Goal: Task Accomplishment & Management: Manage account settings

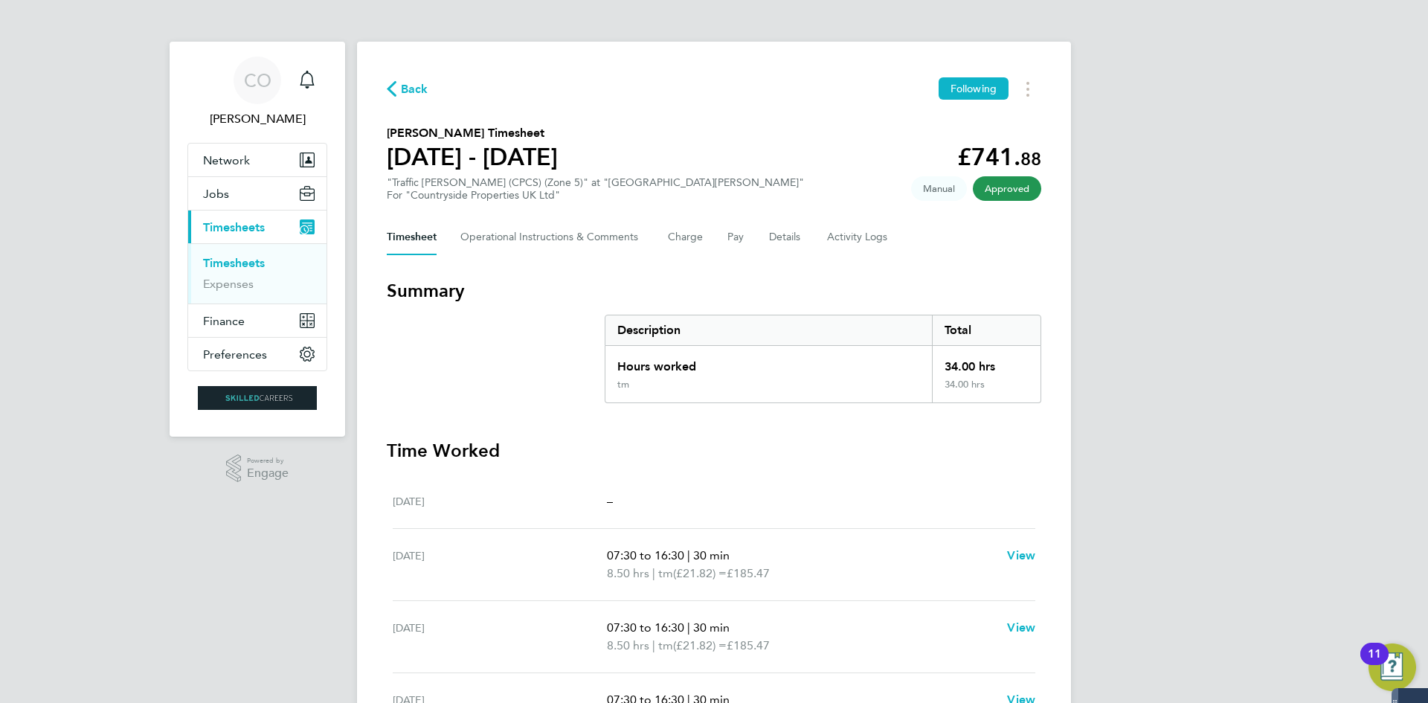
click at [240, 225] on span "Timesheets" at bounding box center [234, 227] width 62 height 14
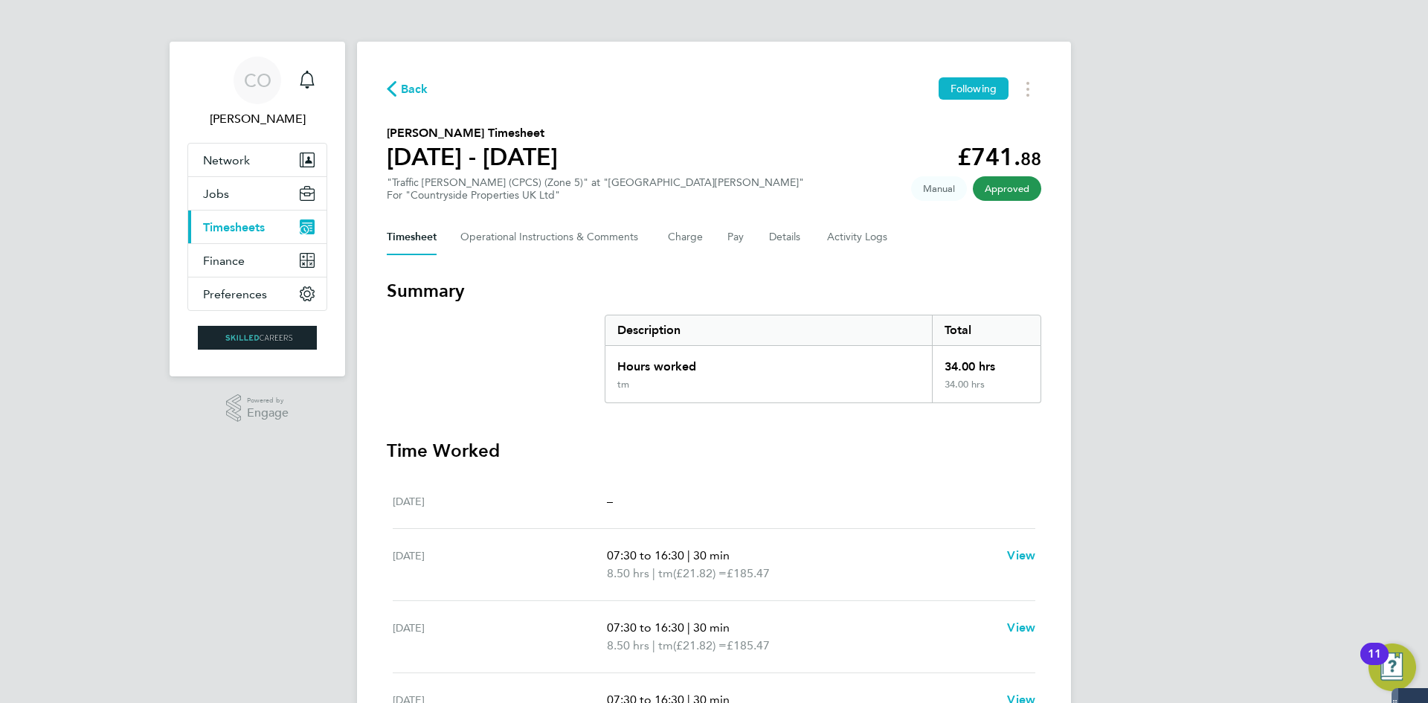
click at [240, 225] on span "Timesheets" at bounding box center [234, 227] width 62 height 14
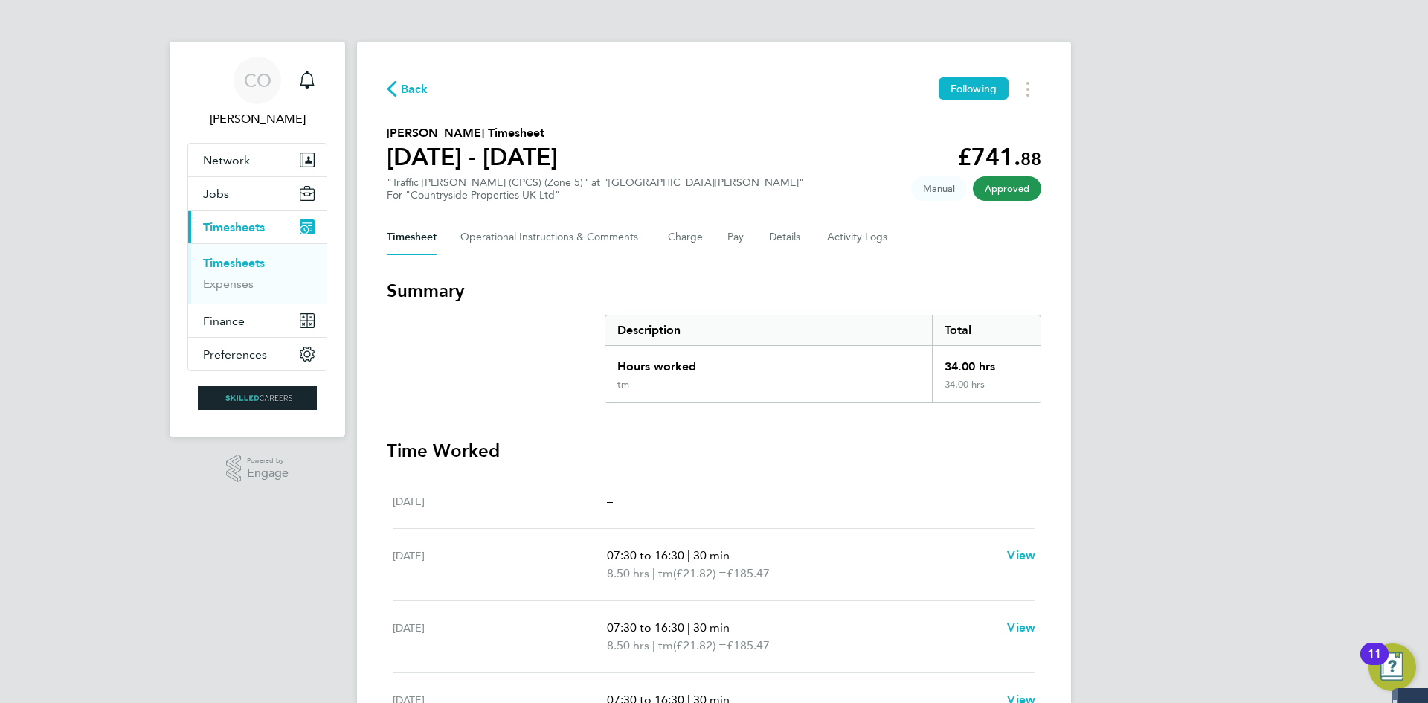
click at [240, 225] on span "Timesheets" at bounding box center [234, 227] width 62 height 14
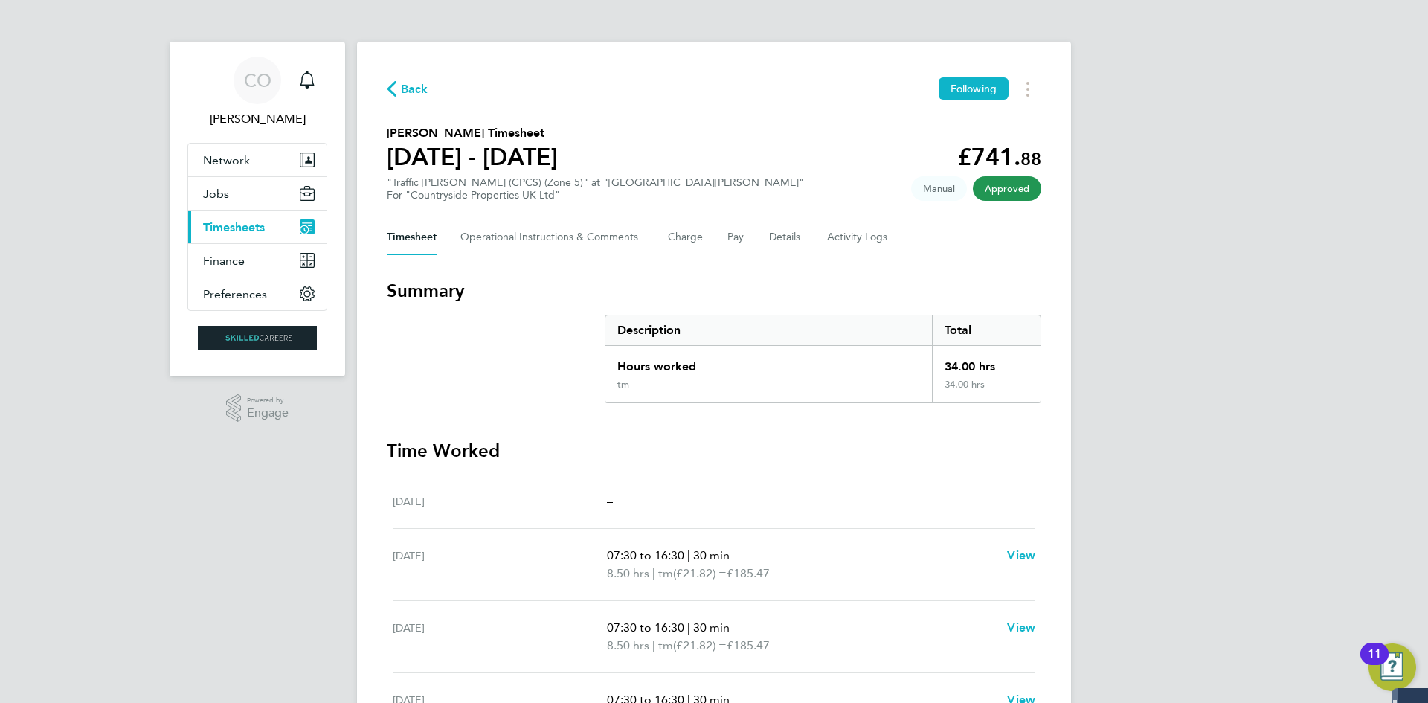
click at [252, 222] on span "Timesheets" at bounding box center [234, 227] width 62 height 14
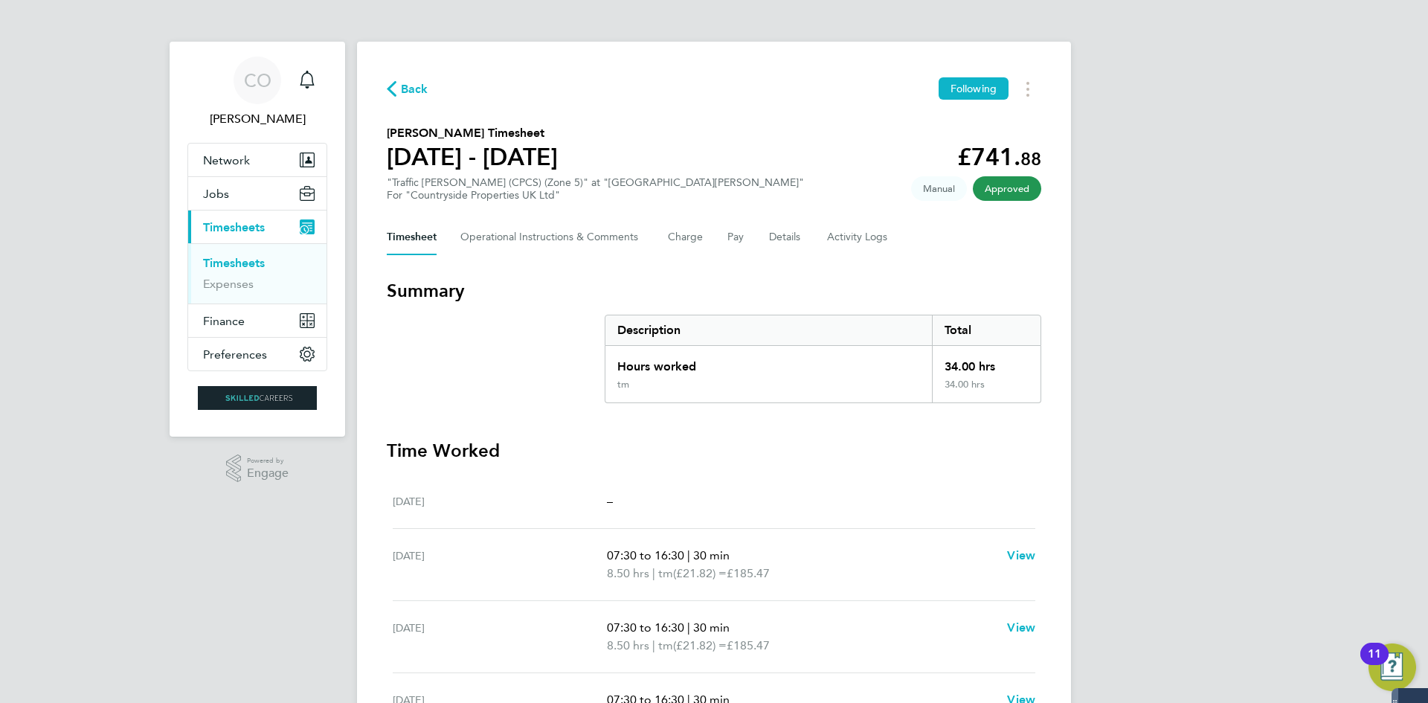
click at [237, 264] on link "Timesheets" at bounding box center [234, 263] width 62 height 14
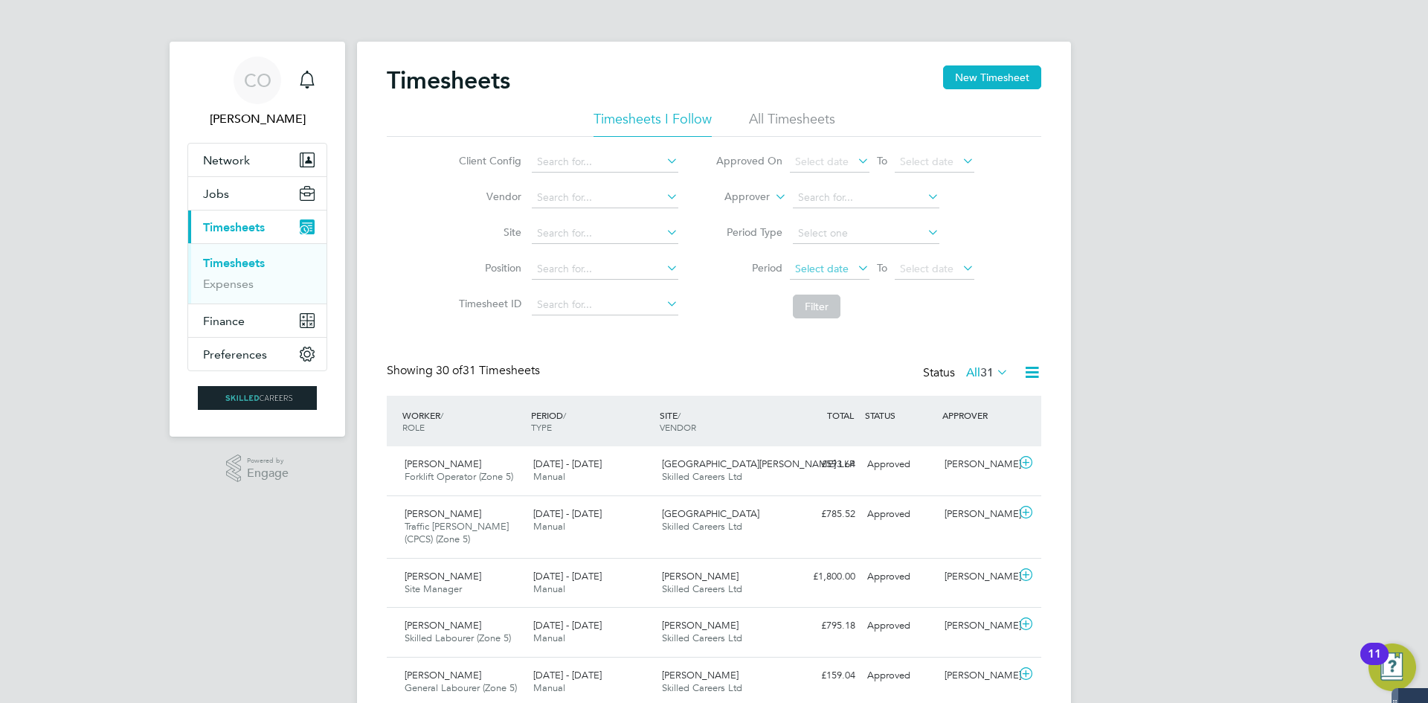
click at [833, 264] on span "Select date" at bounding box center [822, 268] width 54 height 13
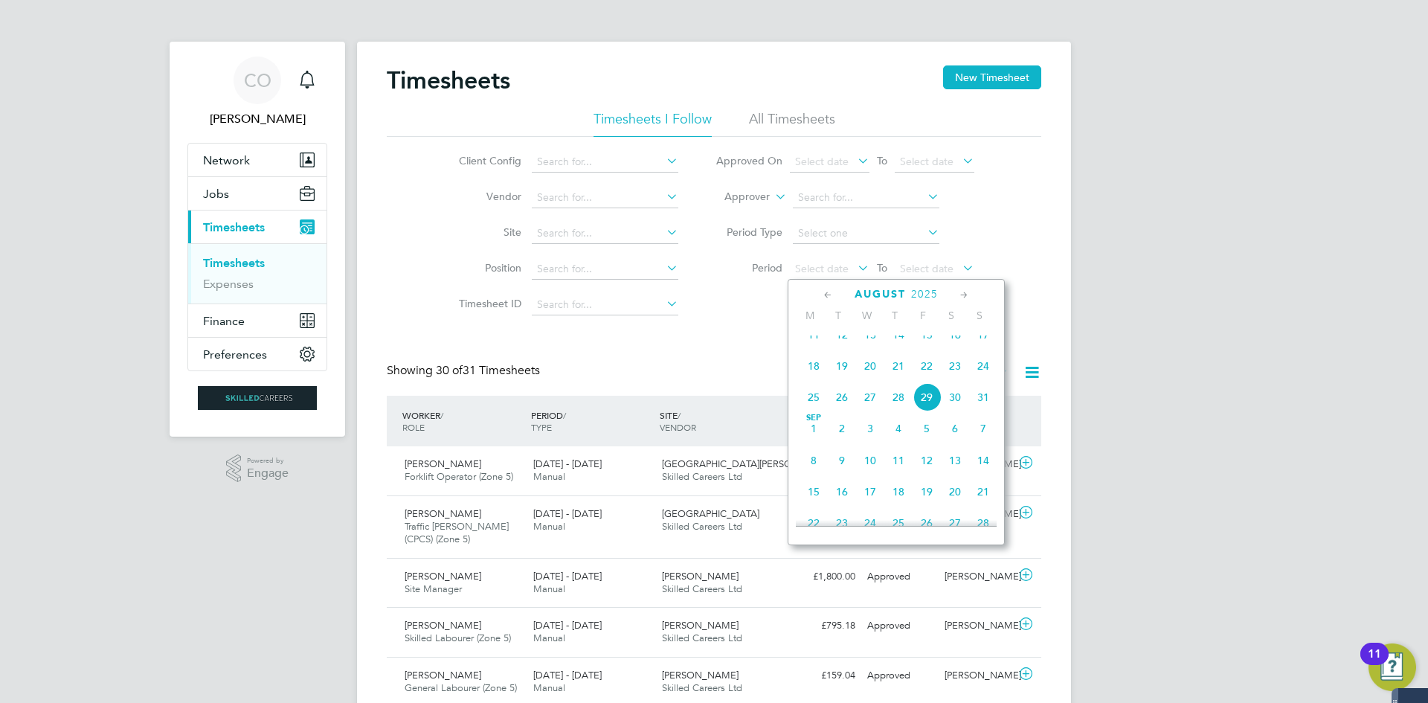
click at [818, 376] on span "18" at bounding box center [814, 366] width 28 height 28
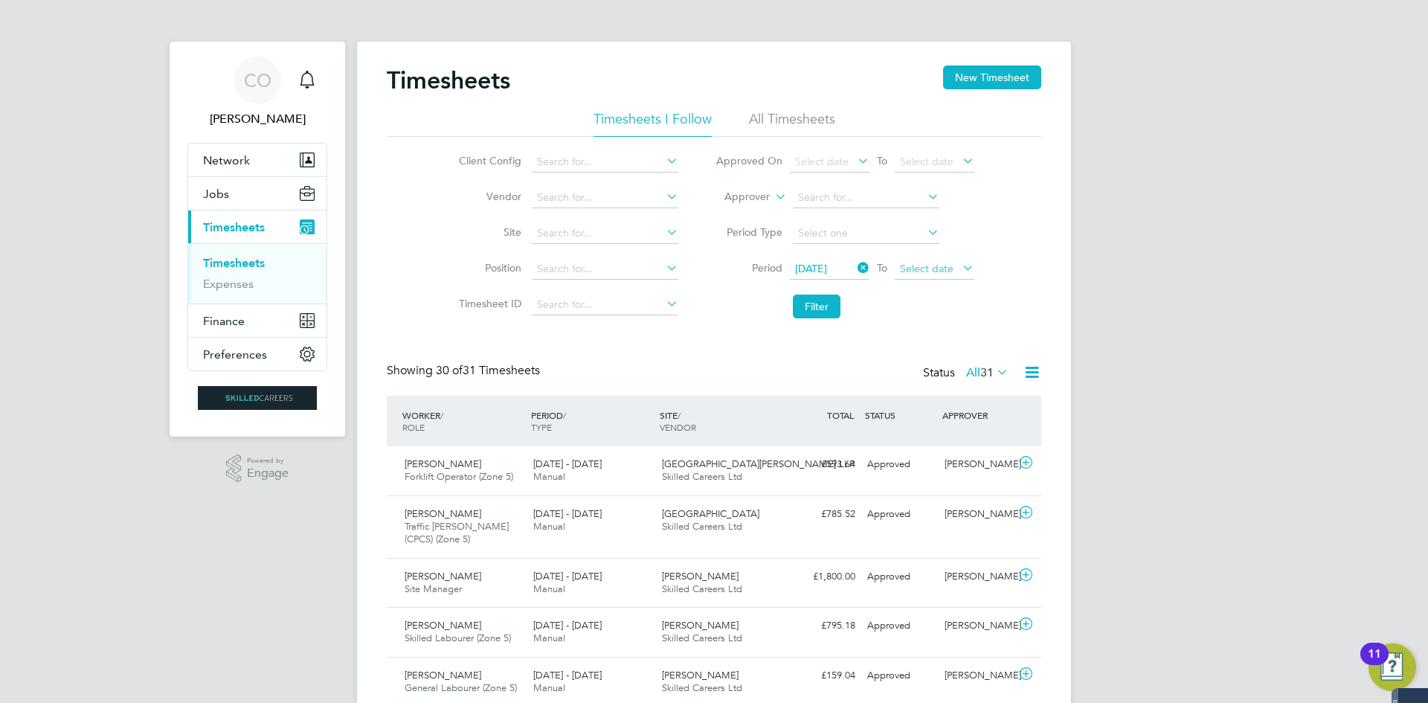
click at [916, 277] on span "Select date" at bounding box center [935, 270] width 80 height 20
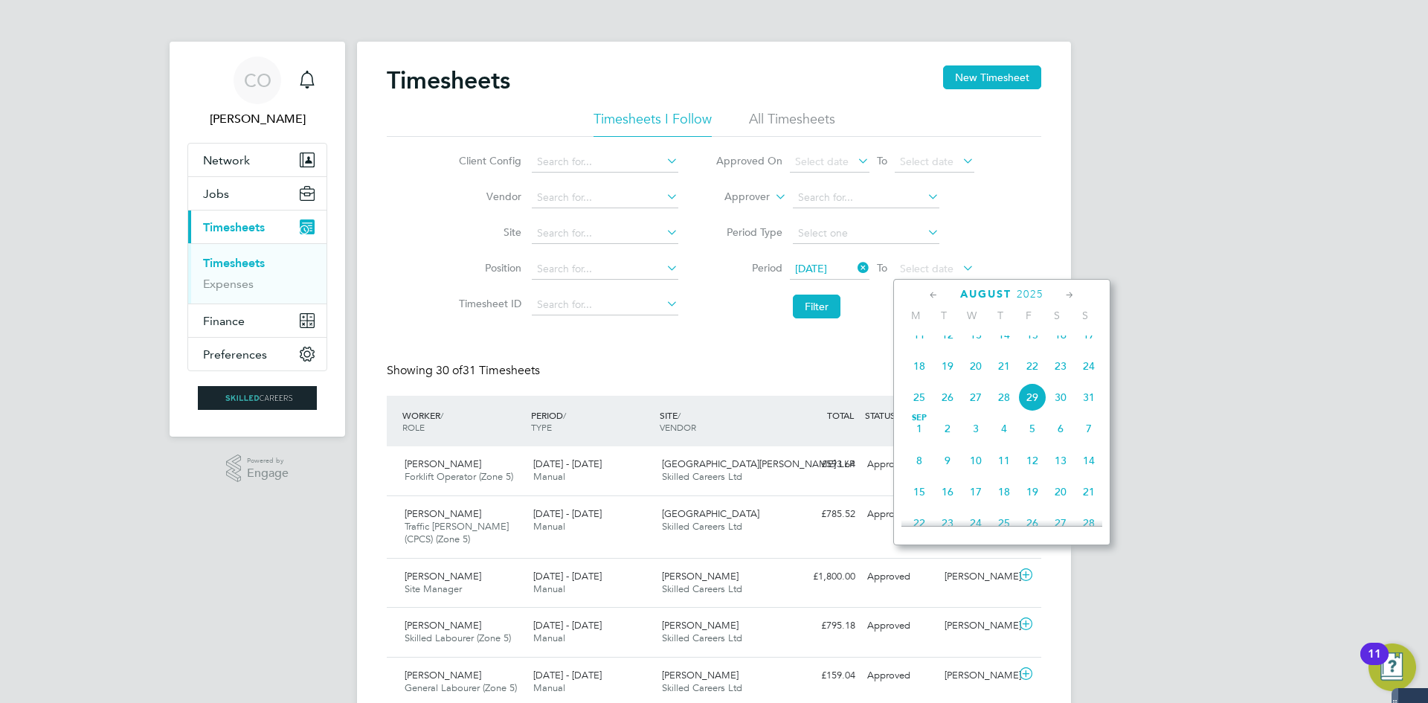
click at [1091, 374] on span "24" at bounding box center [1089, 366] width 28 height 28
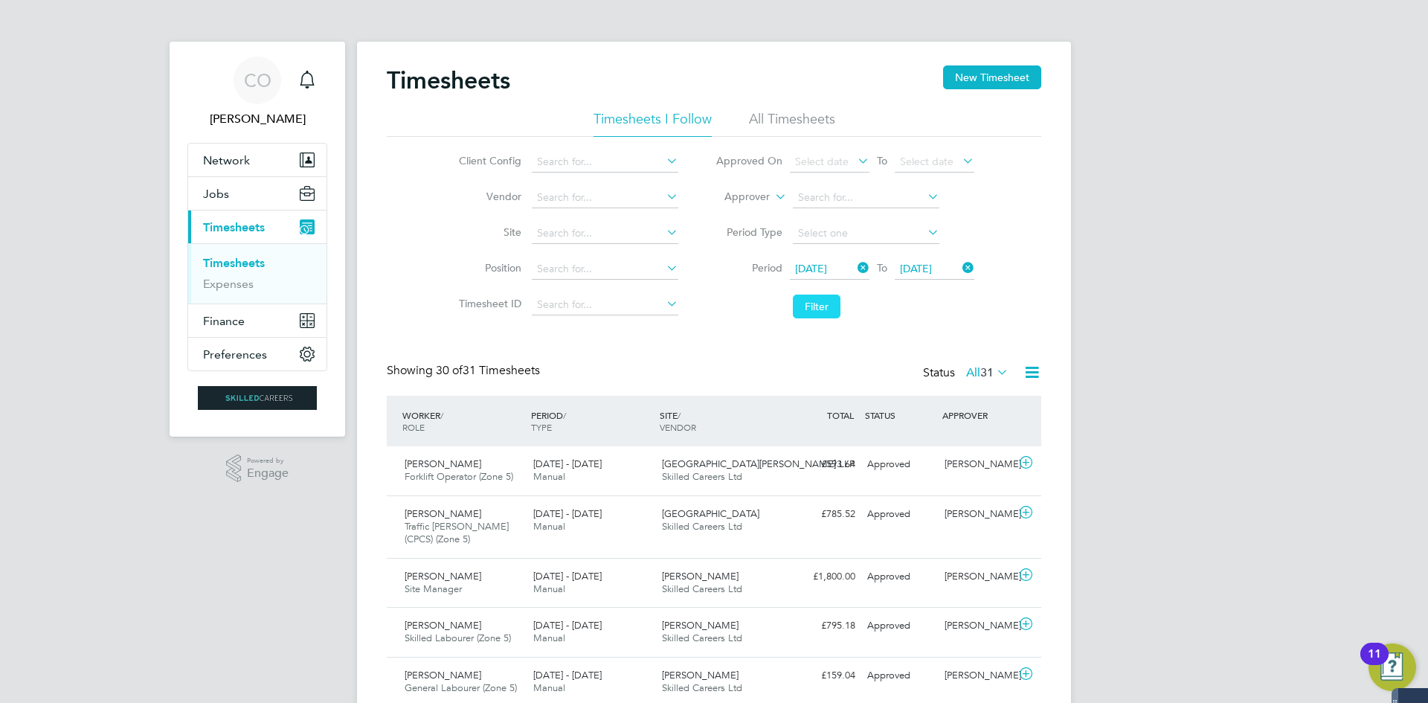
click at [812, 305] on button "Filter" at bounding box center [817, 307] width 48 height 24
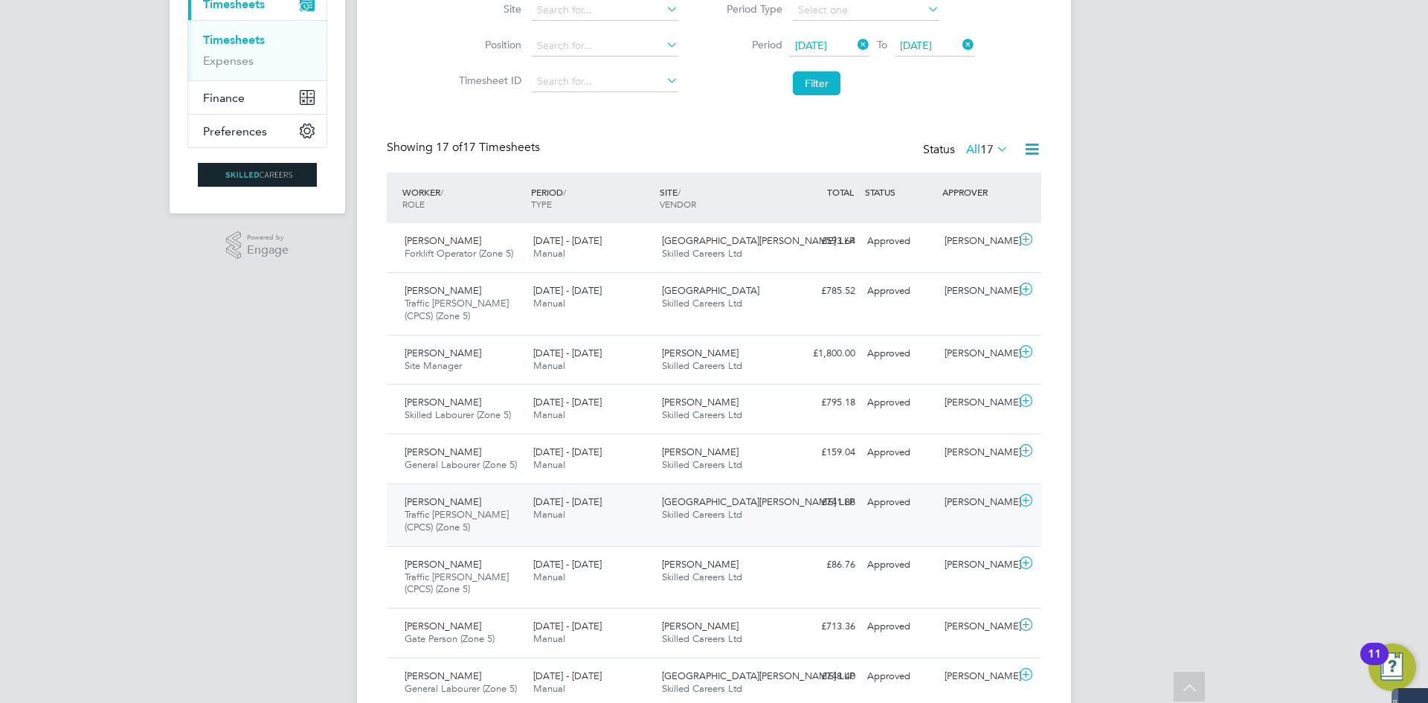
click at [472, 509] on span "Traffic [PERSON_NAME] (CPCS) (Zone 5)" at bounding box center [457, 520] width 104 height 25
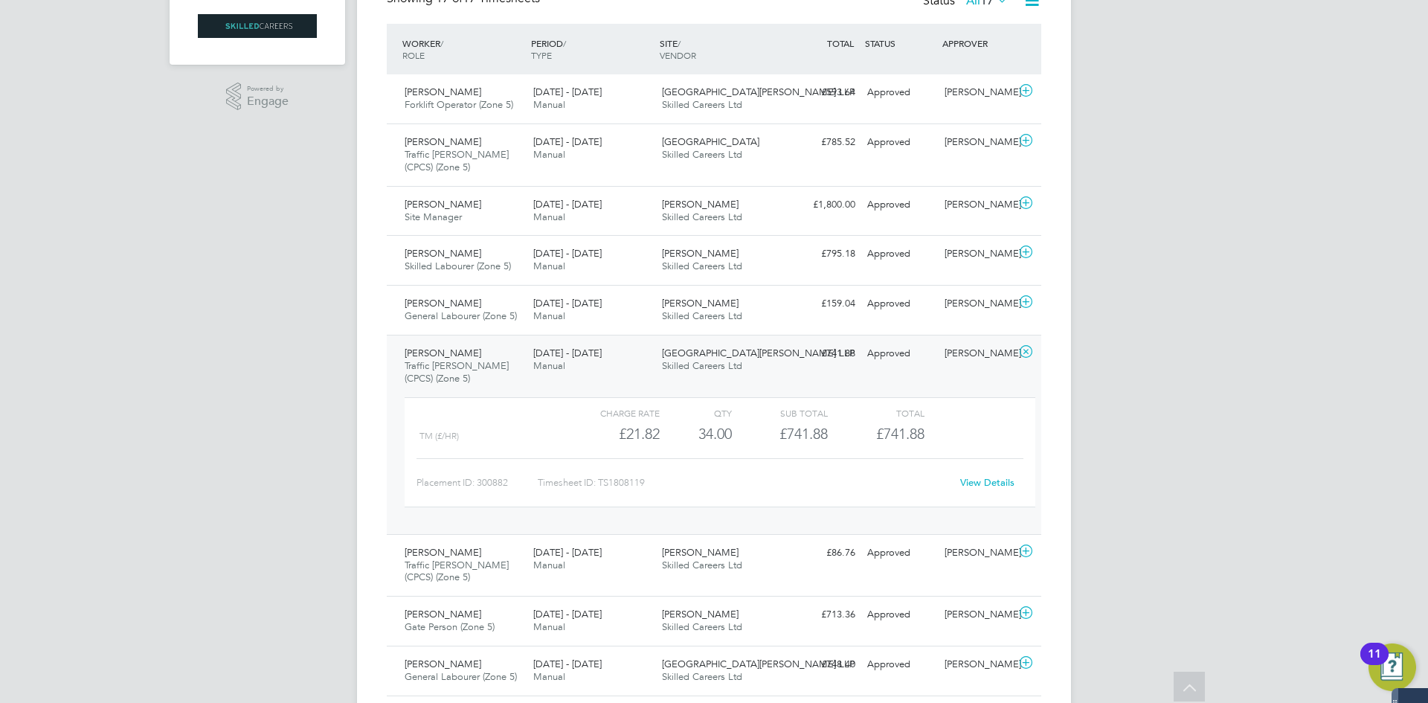
click at [442, 376] on div "James Nunney Traffic Marshall (CPCS) (Zone 5) 18 - 24 Aug 2025" at bounding box center [463, 366] width 129 height 50
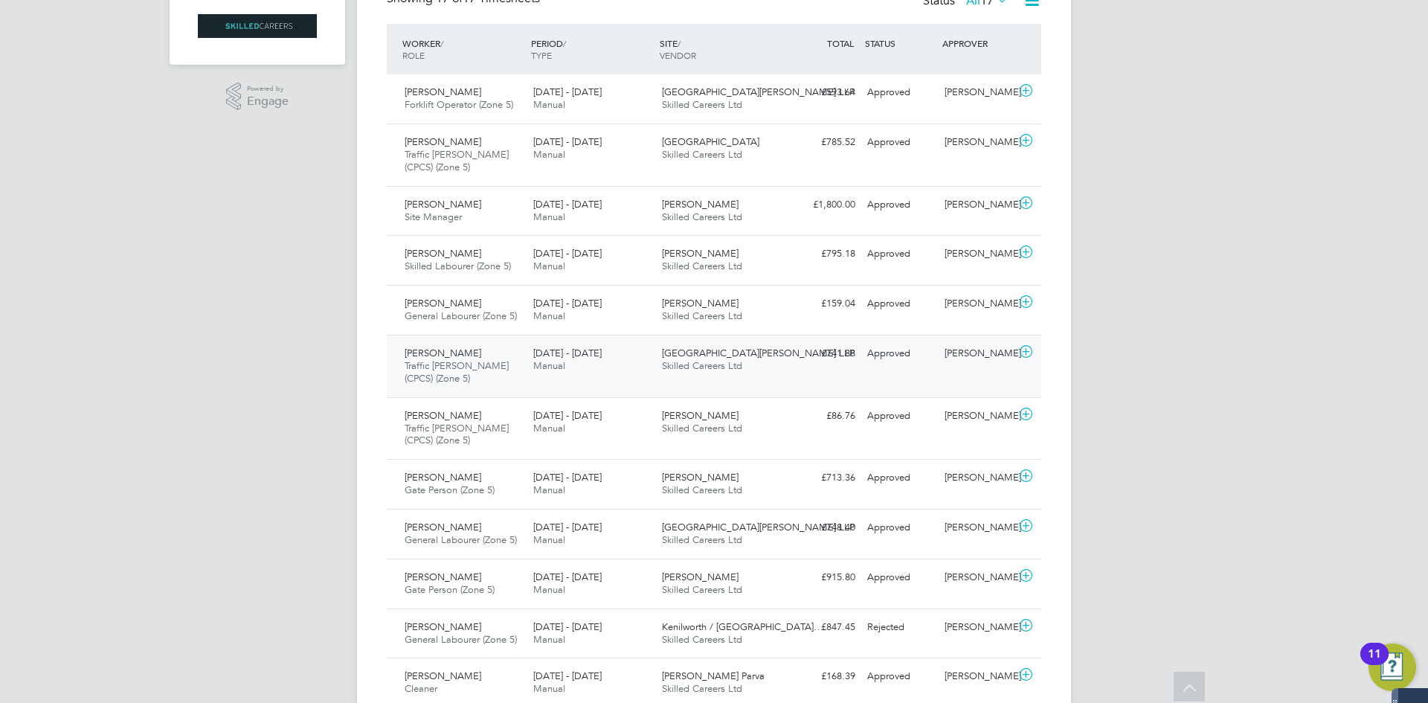
click at [442, 376] on div "James Nunney Traffic Marshall (CPCS) (Zone 5) 18 - 24 Aug 2025" at bounding box center [463, 366] width 129 height 50
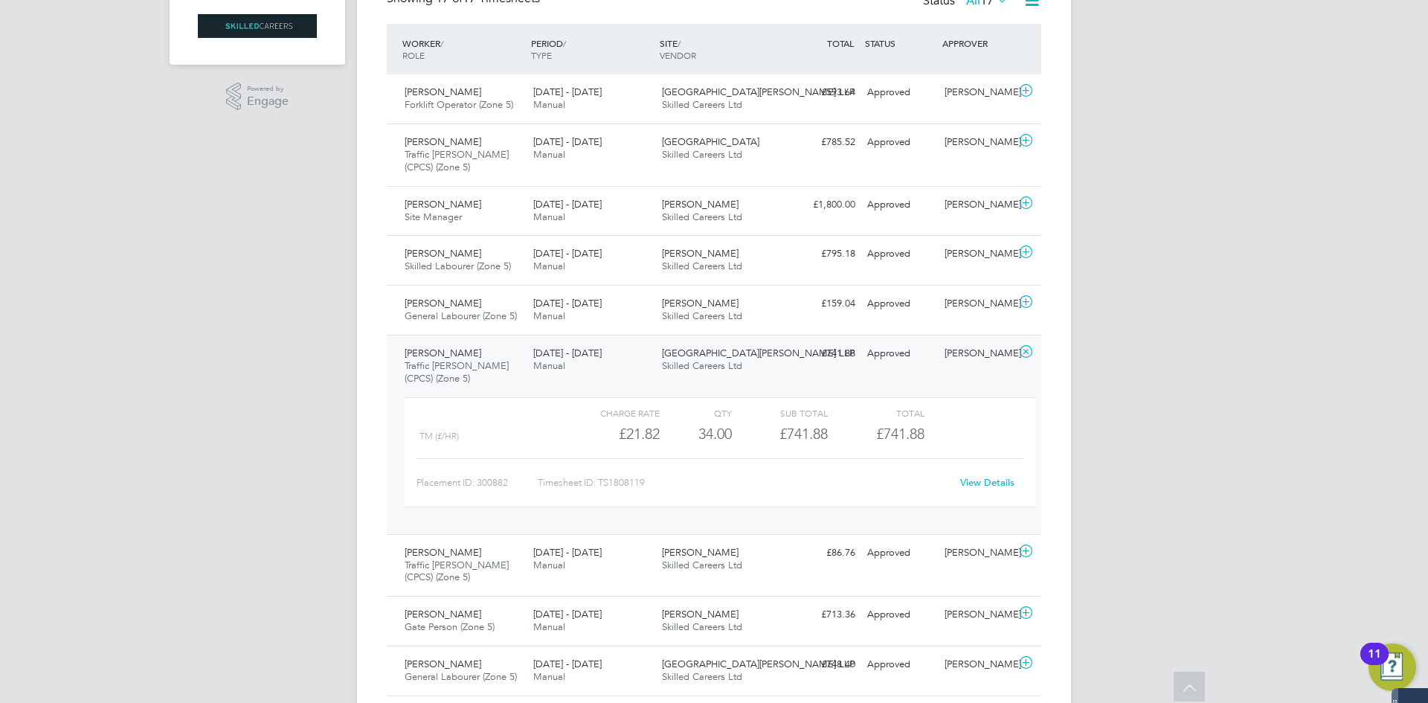
click at [983, 478] on link "View Details" at bounding box center [987, 482] width 54 height 13
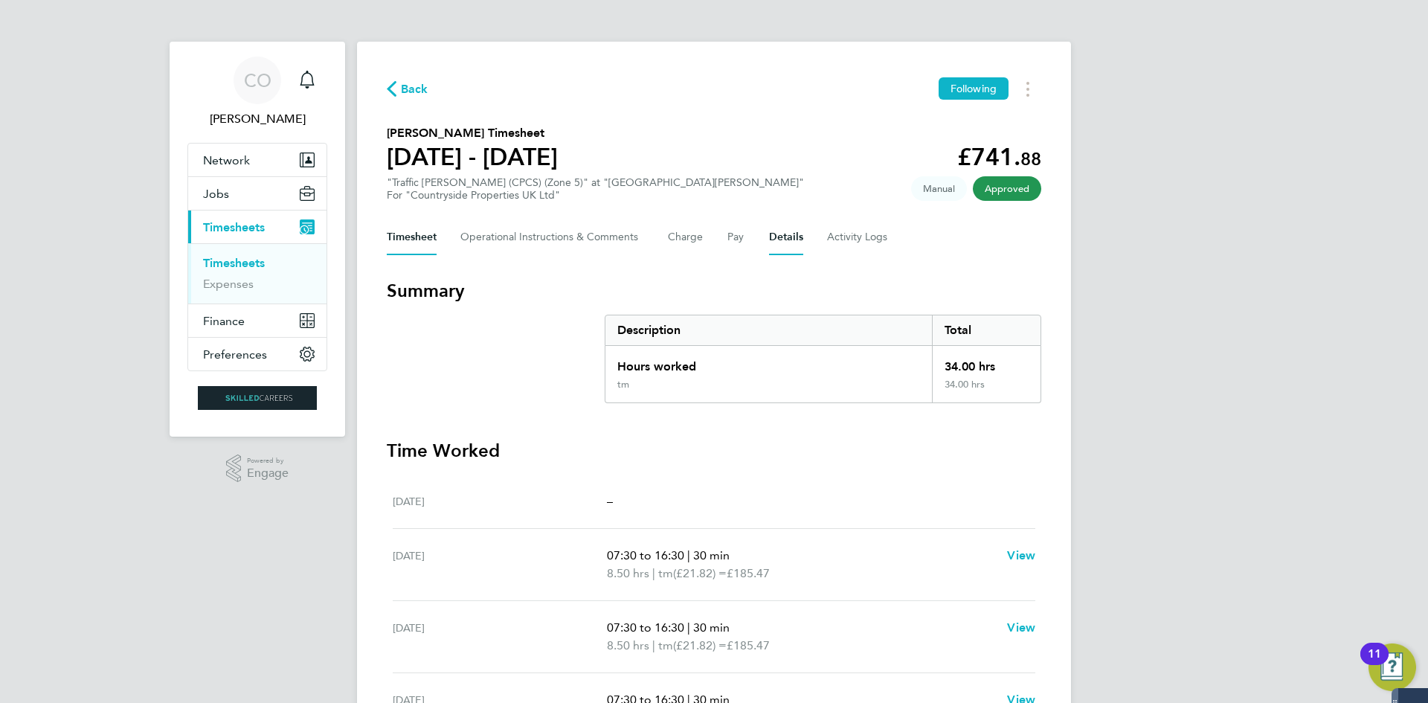
click at [788, 240] on button "Details" at bounding box center [786, 237] width 34 height 36
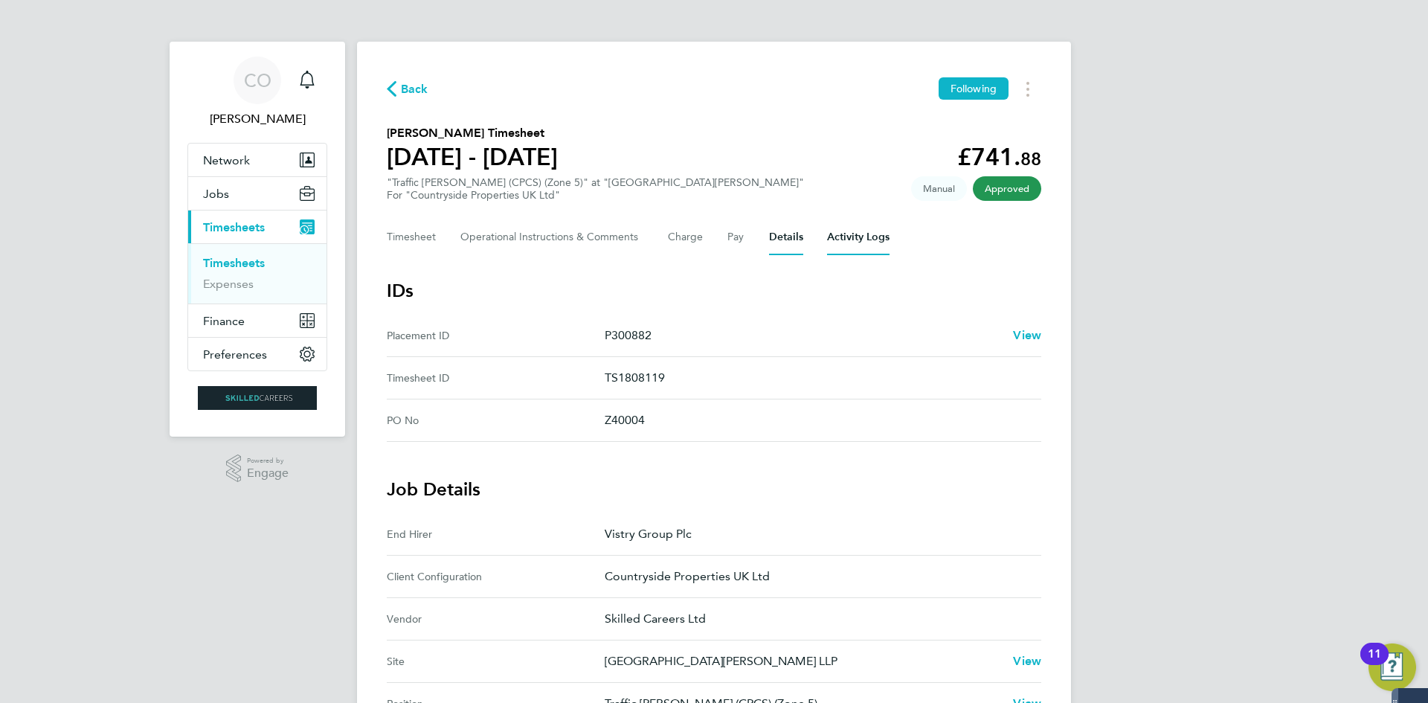
click at [855, 234] on Logs-tab "Activity Logs" at bounding box center [858, 237] width 62 height 36
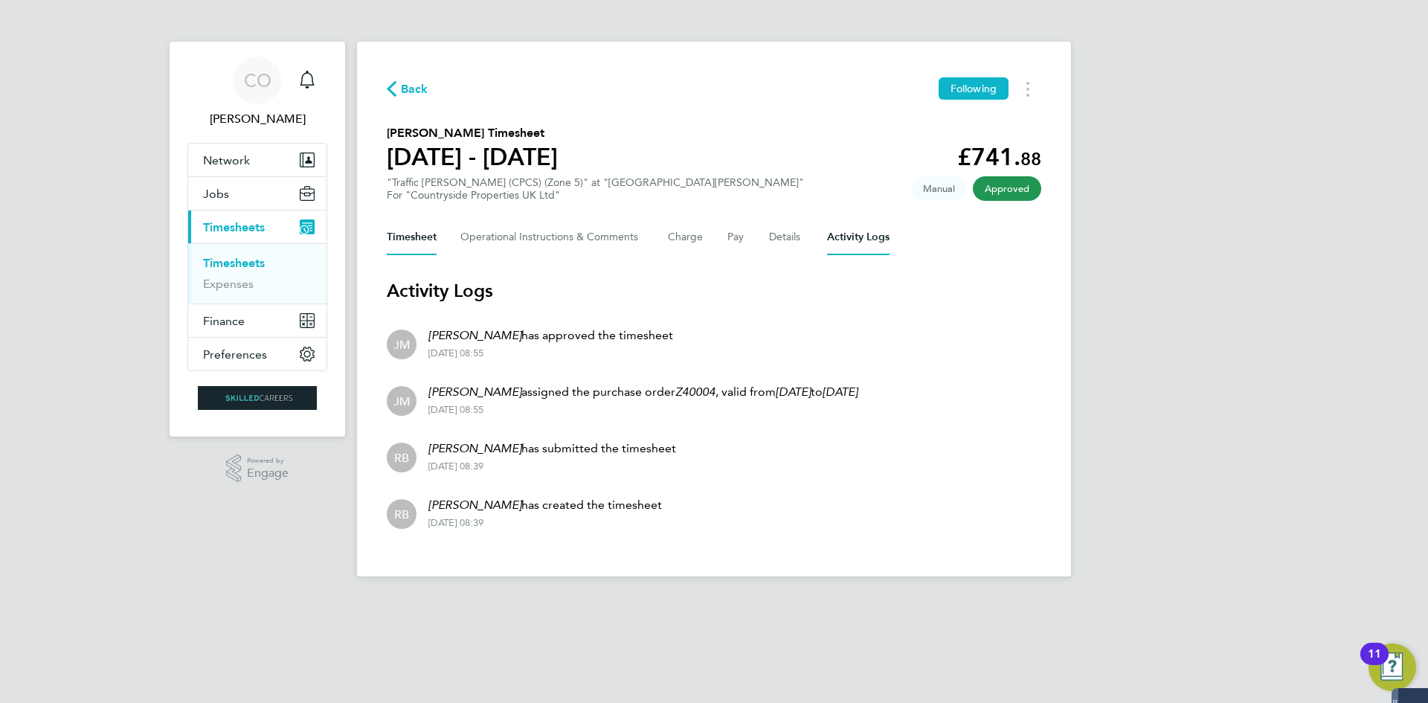
click at [420, 240] on button "Timesheet" at bounding box center [412, 237] width 50 height 36
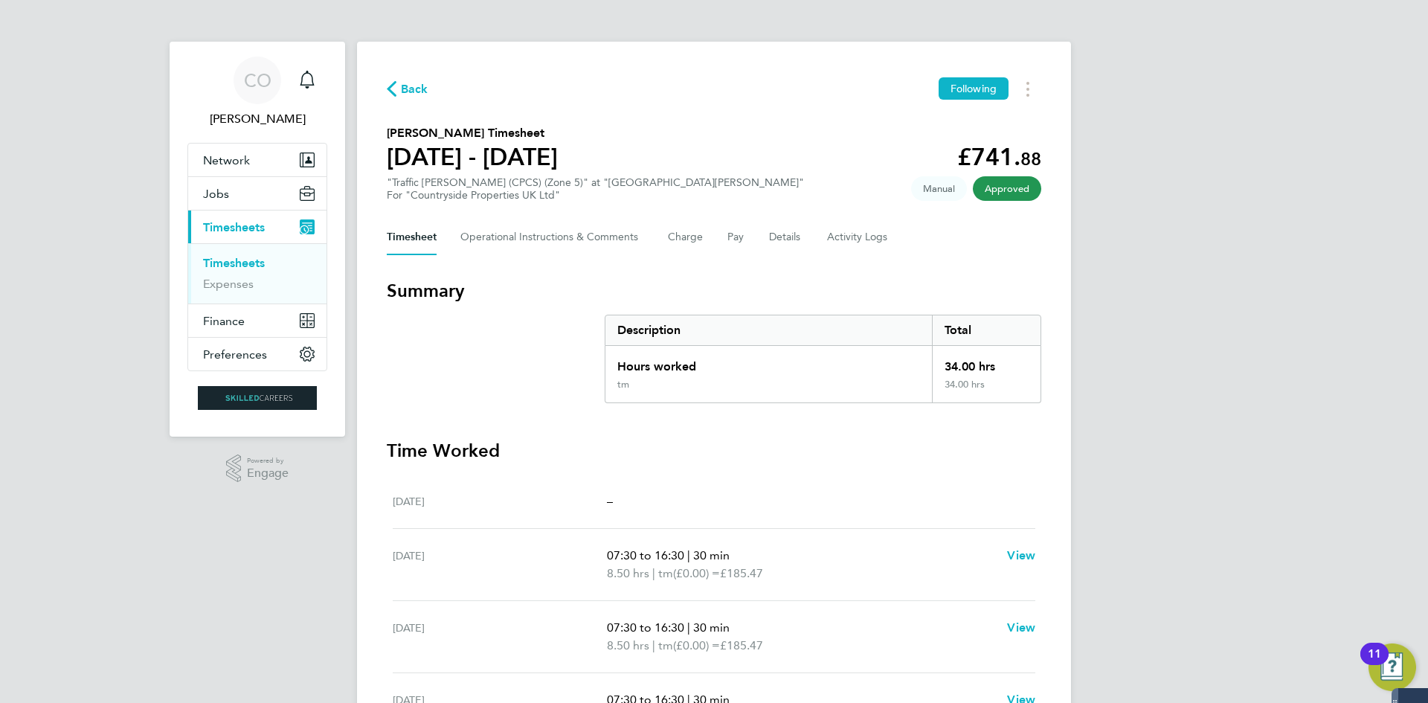
click at [234, 264] on link "Timesheets" at bounding box center [234, 263] width 62 height 14
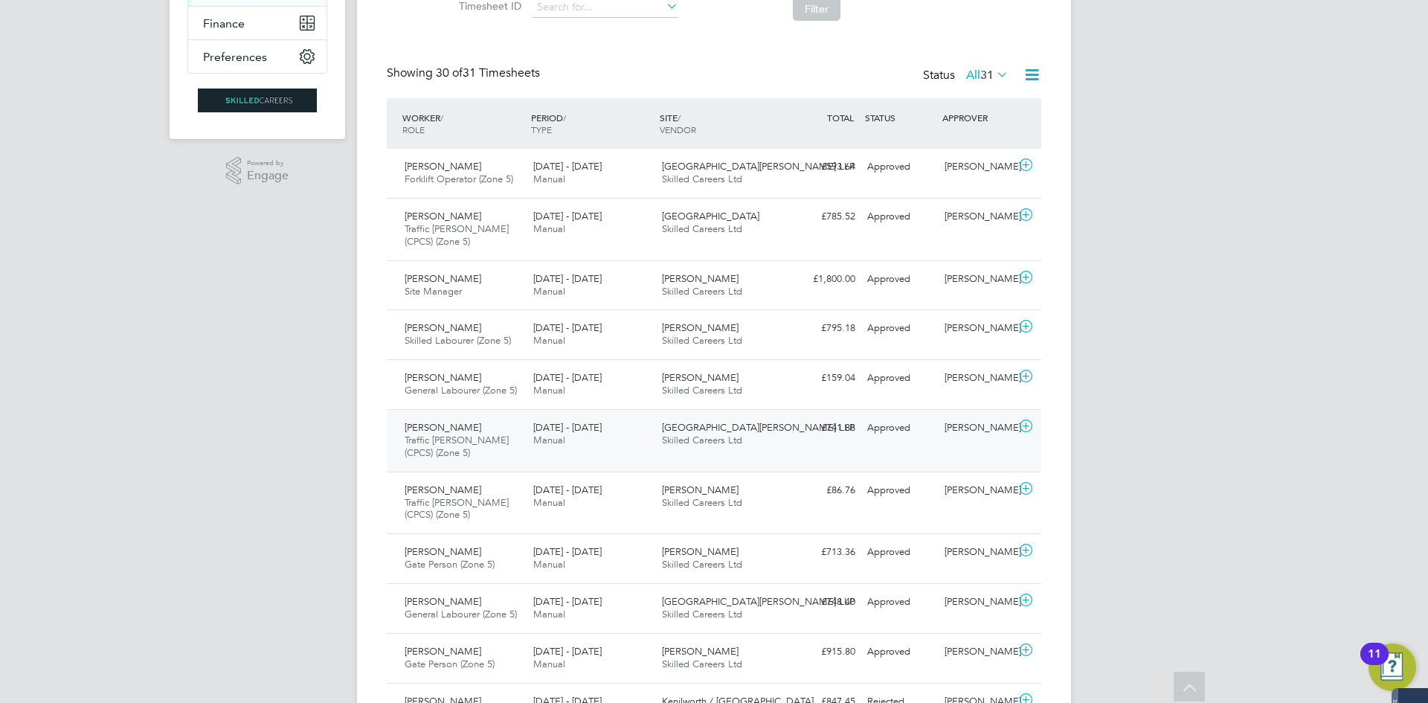
click at [454, 433] on span "[PERSON_NAME]" at bounding box center [443, 427] width 77 height 13
